Goal: Information Seeking & Learning: Compare options

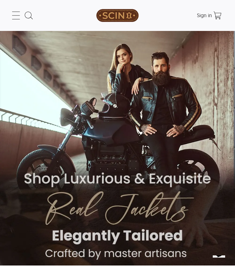
click at [13, 17] on icon at bounding box center [15, 15] width 11 height 11
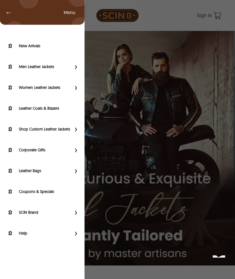
click at [58, 70] on link "Men Leather Jackets" at bounding box center [39, 66] width 66 height 7
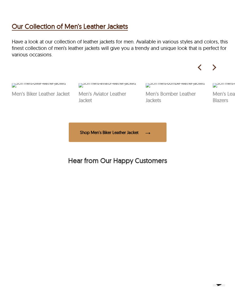
scroll to position [357, 0]
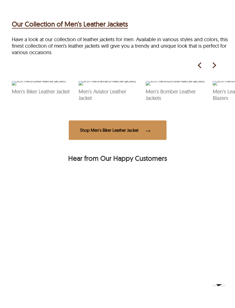
click at [24, 85] on img at bounding box center [39, 83] width 54 height 5
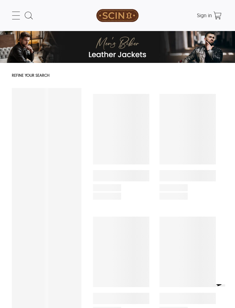
select select "********"
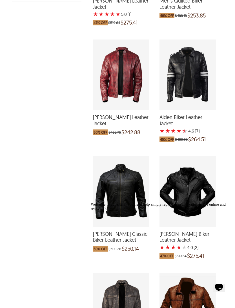
scroll to position [287, 0]
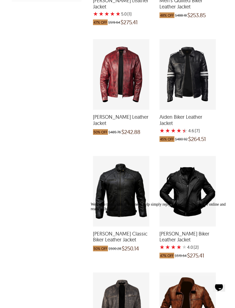
click at [90, 202] on icon "Chat attention grabber" at bounding box center [90, 202] width 0 height 0
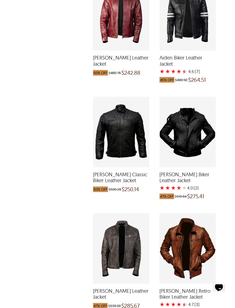
scroll to position [349, 0]
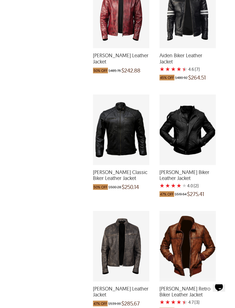
click at [104, 175] on span "Jason Classic Biker Leather Jacket" at bounding box center [121, 175] width 56 height 12
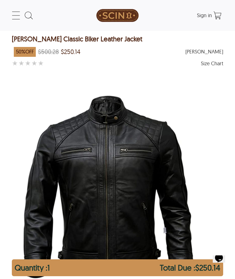
select select "********"
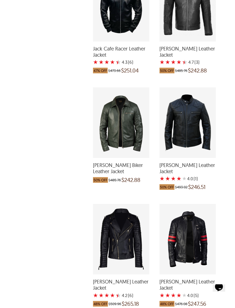
scroll to position [822, 0]
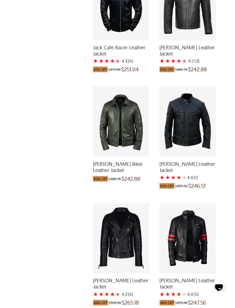
click at [183, 161] on span "Jacob Biker Leather Jacket" at bounding box center [187, 167] width 56 height 12
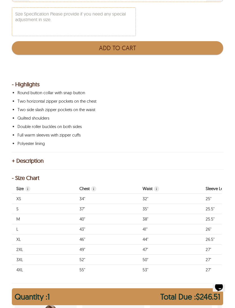
scroll to position [383, 0]
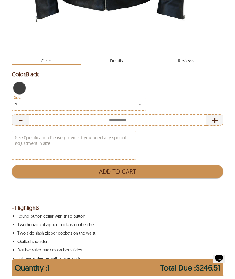
select select "********"
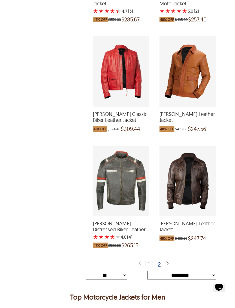
scroll to position [1696, 0]
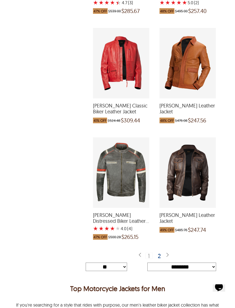
click at [161, 253] on div "2" at bounding box center [160, 256] width 8 height 6
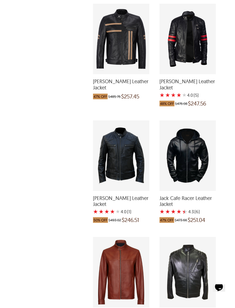
scroll to position [323, 0]
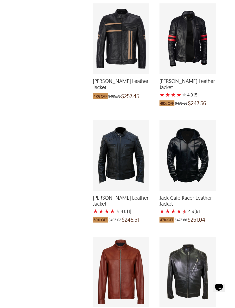
click at [115, 196] on span "Jacob Biker Leather Jacket" at bounding box center [121, 201] width 56 height 12
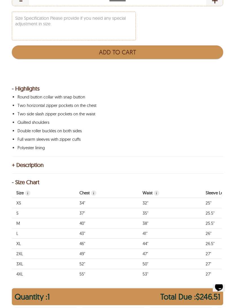
scroll to position [379, 0]
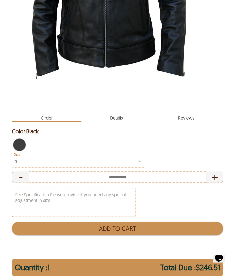
select select "********"
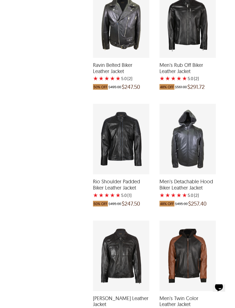
scroll to position [922, 0]
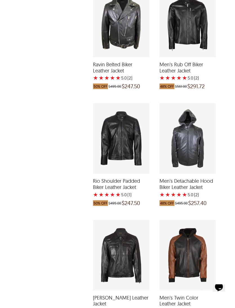
click at [118, 185] on span "Rio Shoulder Padded Biker Leather Jacket" at bounding box center [121, 184] width 56 height 12
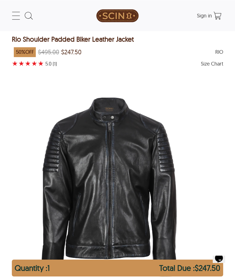
select select "********"
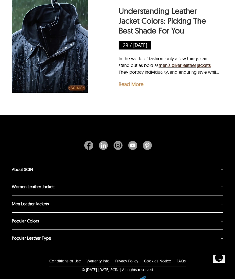
scroll to position [2246, 0]
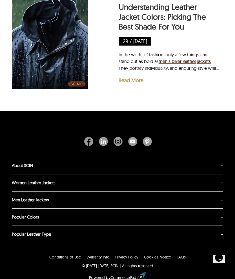
click at [26, 163] on link "About SCIN" at bounding box center [22, 165] width 21 height 5
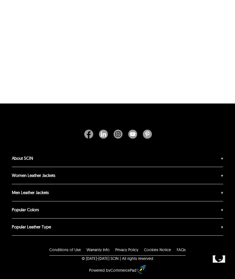
scroll to position [137, 0]
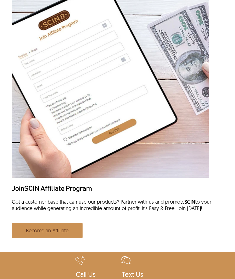
scroll to position [1428, 0]
